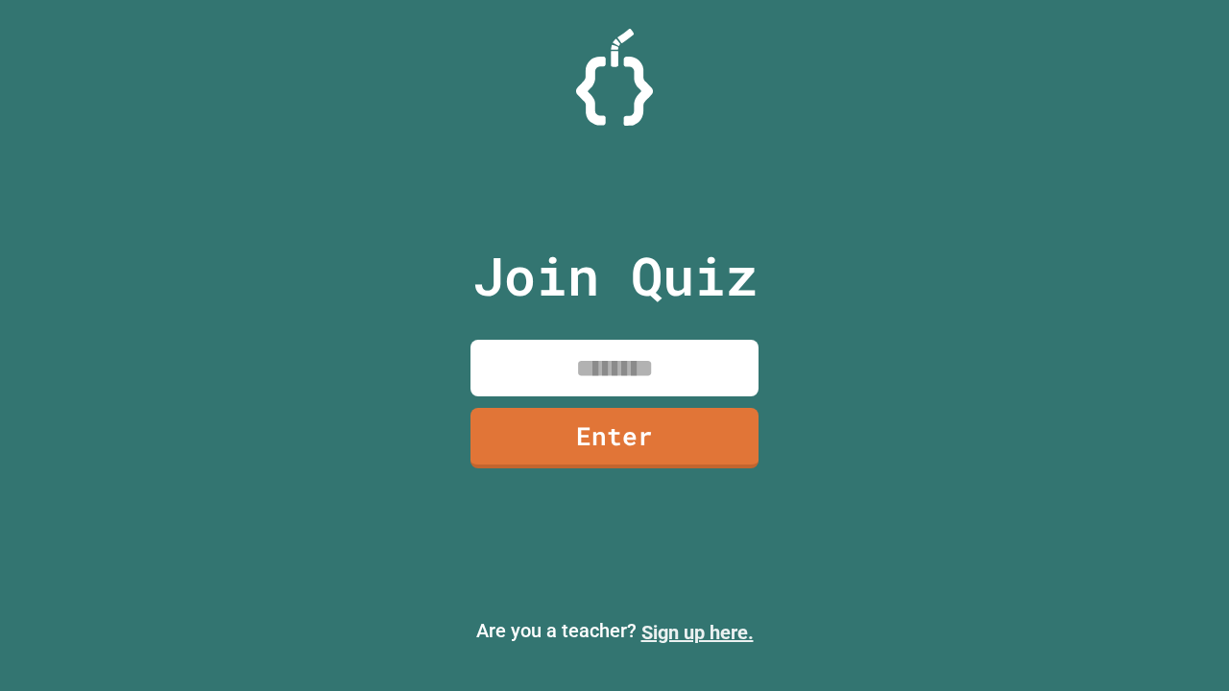
click at [697, 633] on link "Sign up here." at bounding box center [697, 632] width 112 height 23
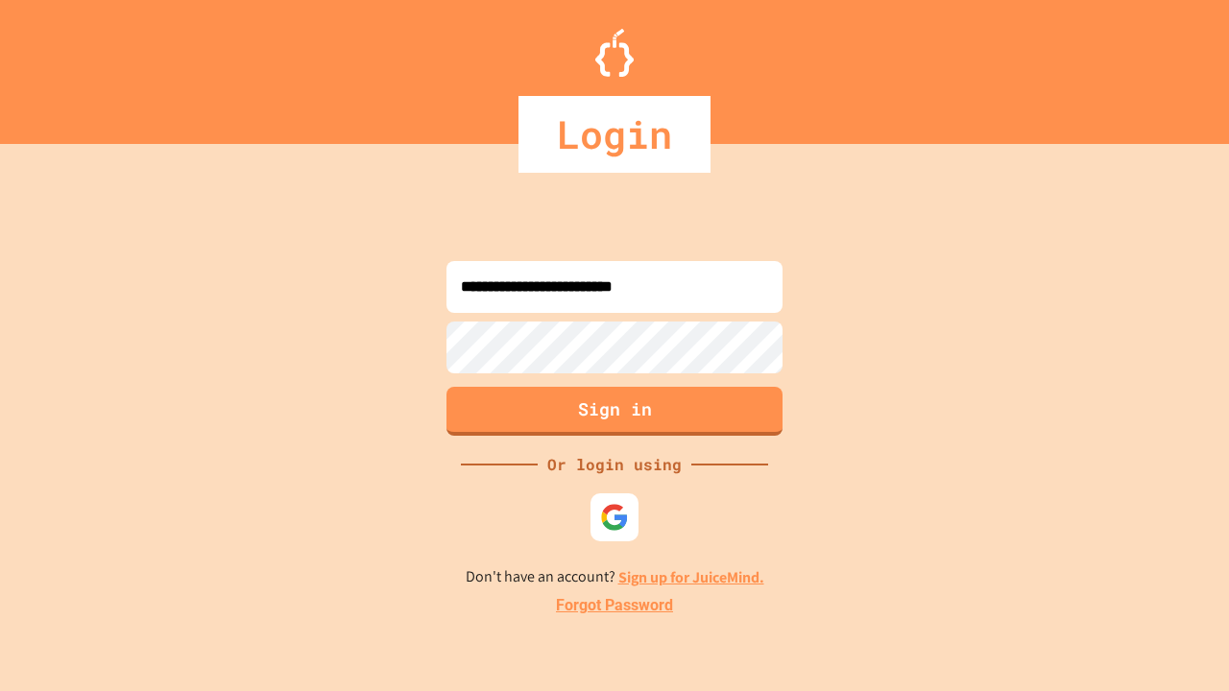
type input "**********"
